Goal: Find specific page/section: Find specific page/section

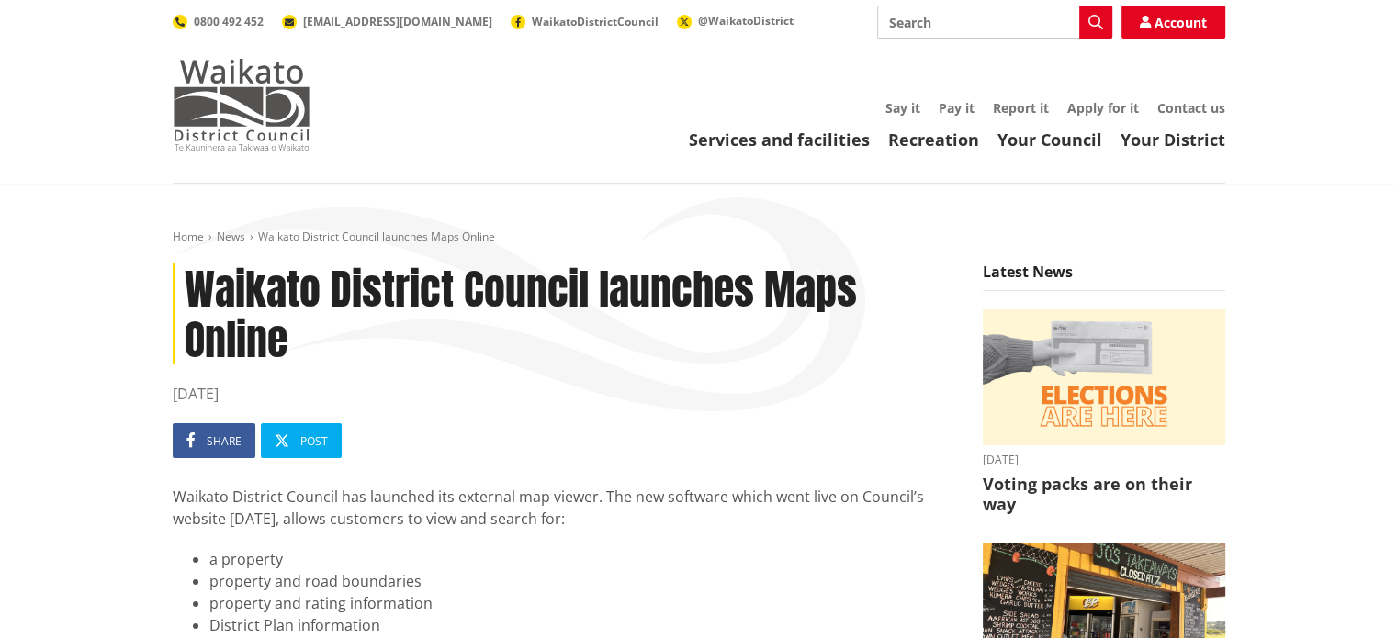
click at [222, 107] on img at bounding box center [242, 105] width 138 height 92
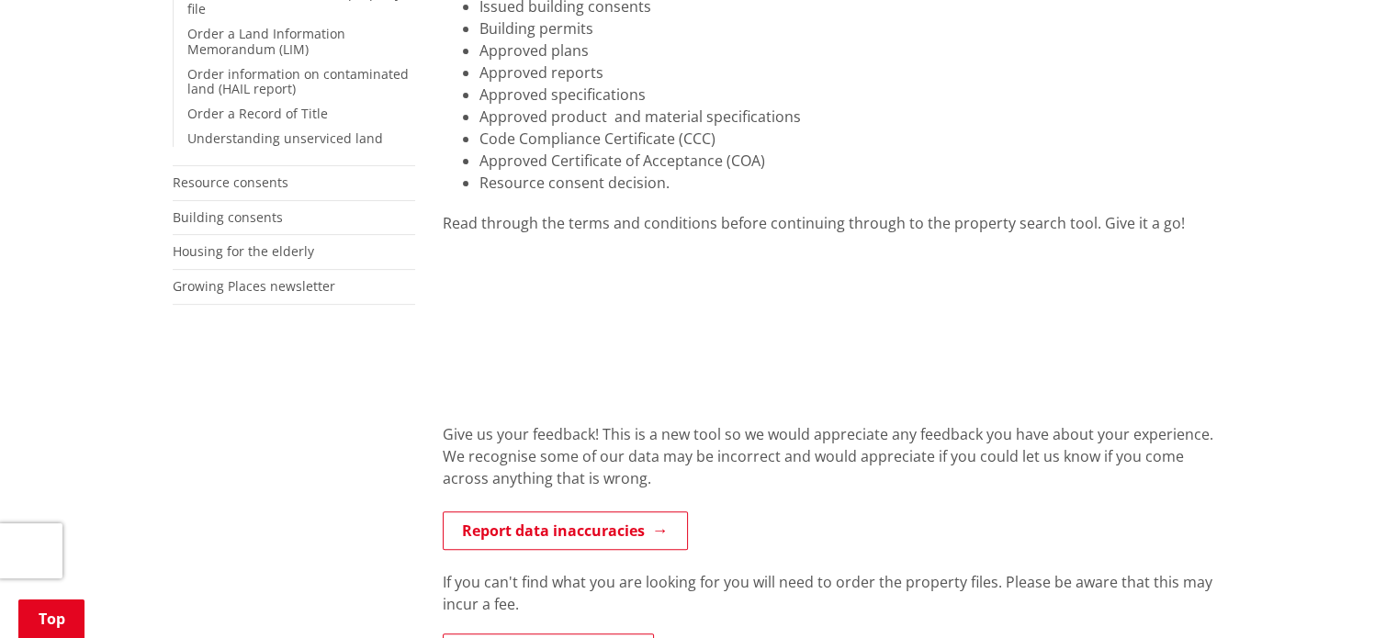
scroll to position [735, 0]
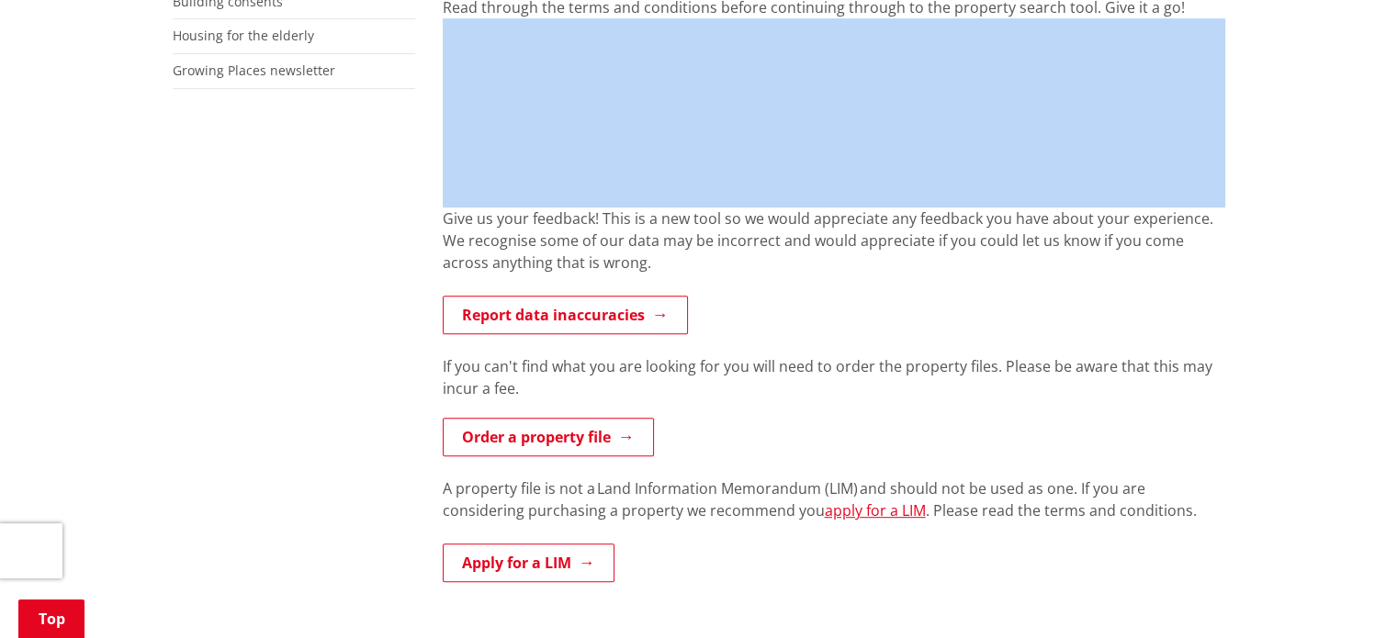
drag, startPoint x: 638, startPoint y: 185, endPoint x: 904, endPoint y: 182, distance: 265.5
click at [461, 163] on div "Search for information from a property file online! The information contained i…" at bounding box center [834, 249] width 810 height 1227
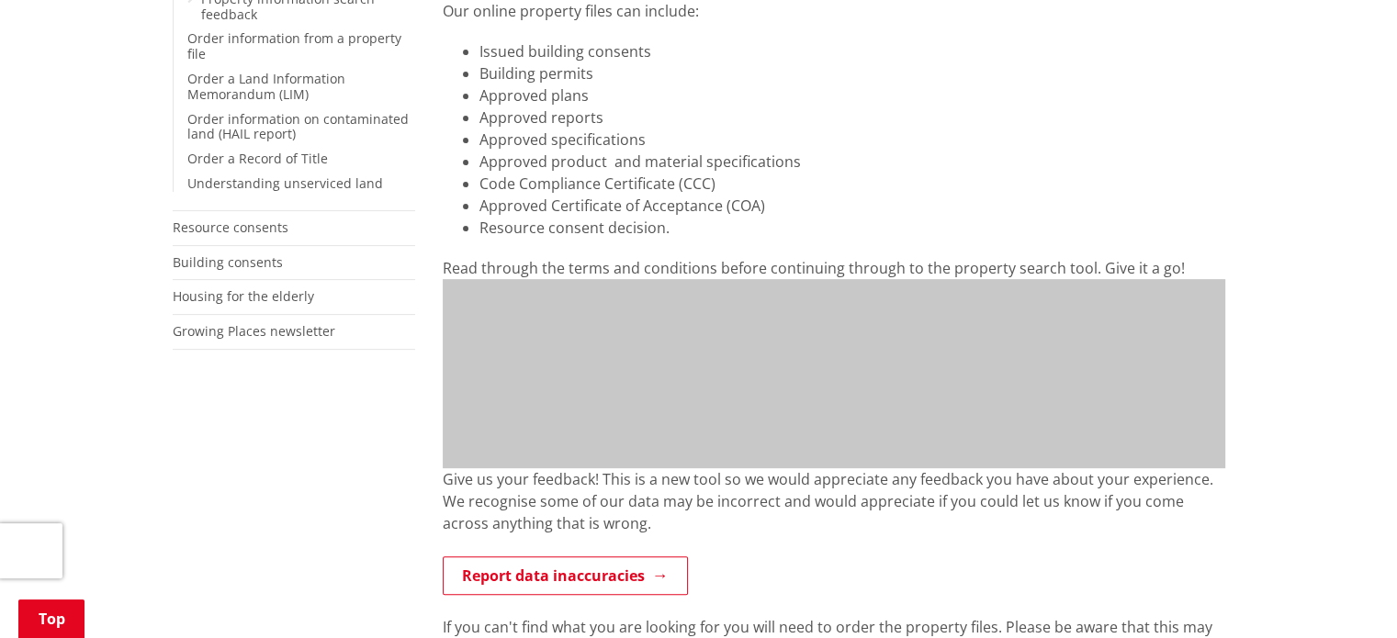
scroll to position [459, 0]
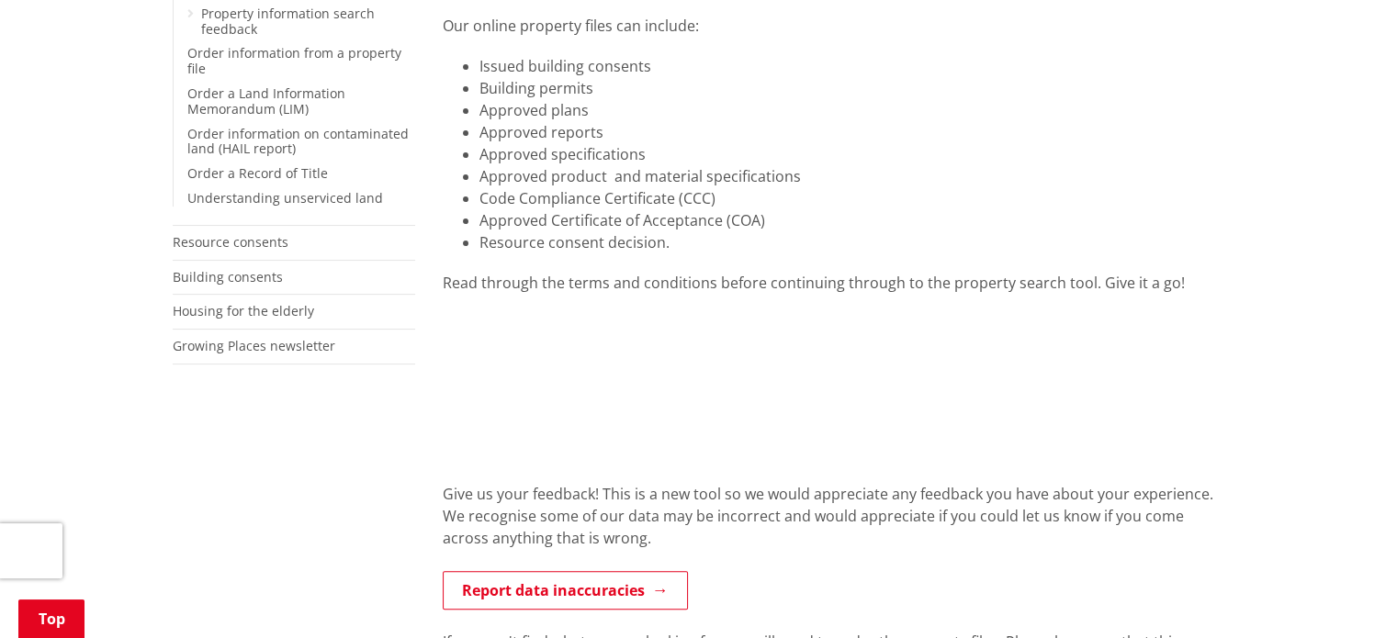
click at [871, 179] on li "Approved product and material specifications" at bounding box center [852, 176] width 746 height 22
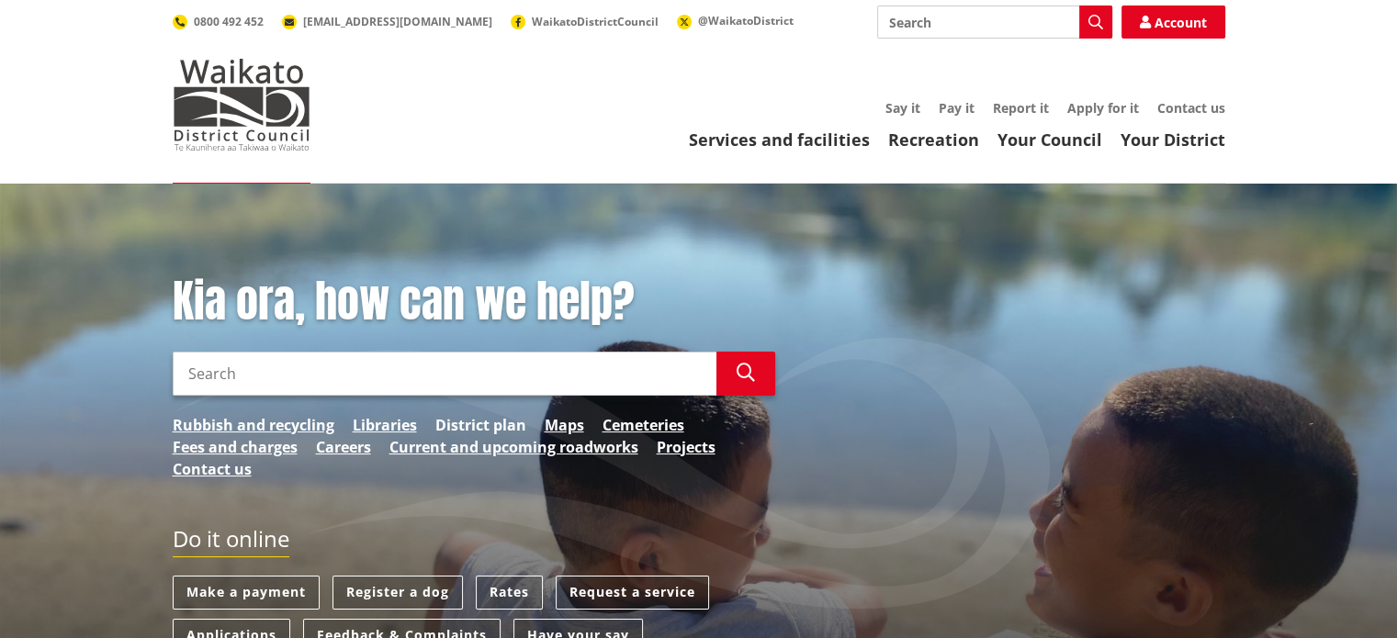
click at [495, 422] on link "District plan" at bounding box center [480, 425] width 91 height 22
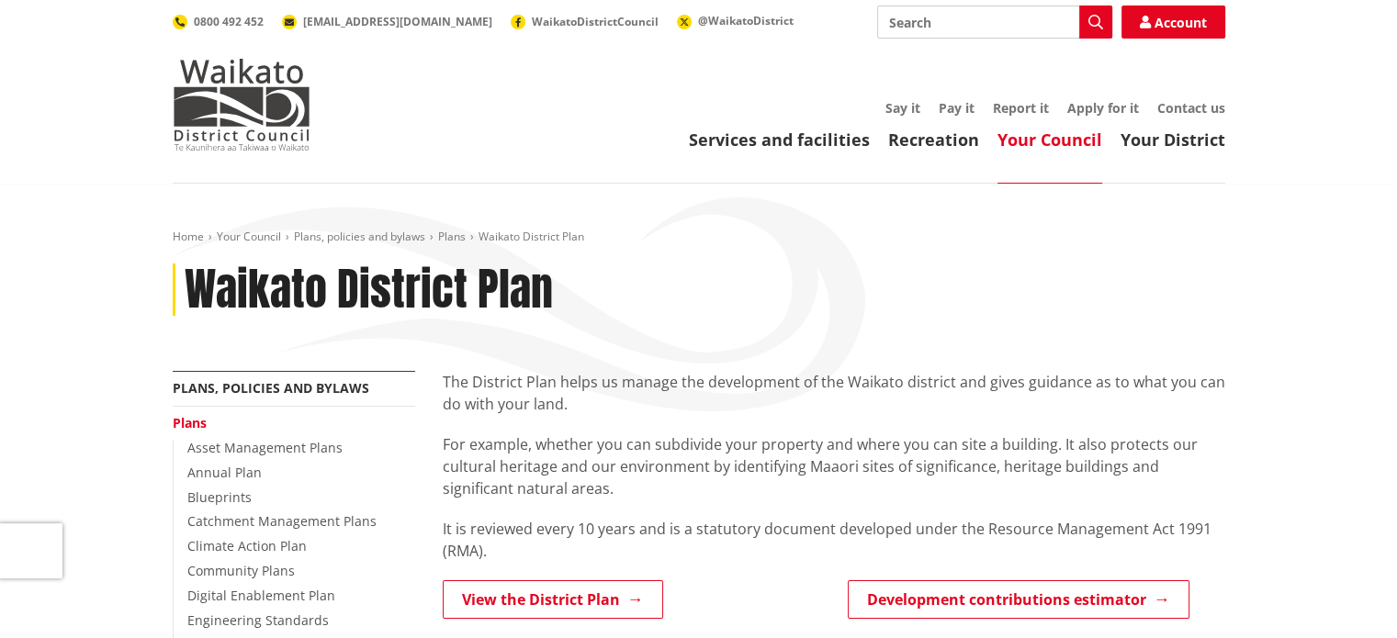
scroll to position [459, 0]
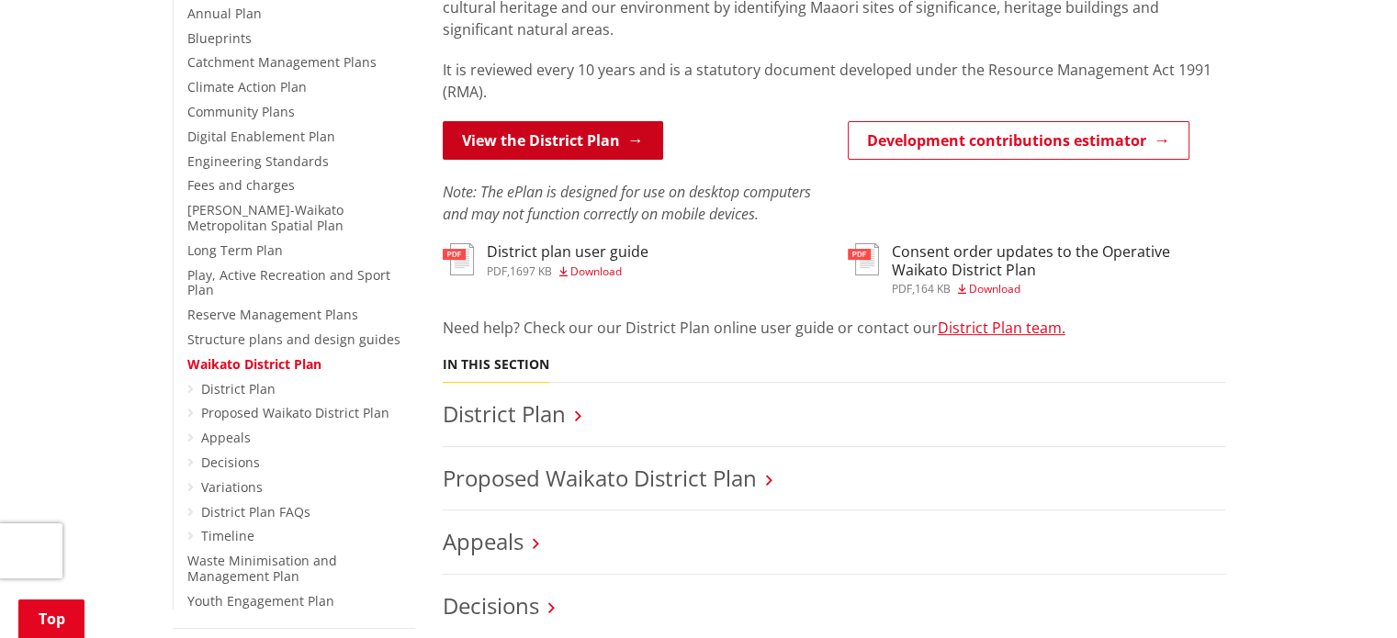
click at [562, 142] on link "View the District Plan" at bounding box center [553, 140] width 220 height 39
